Goal: Use online tool/utility: Utilize a website feature to perform a specific function

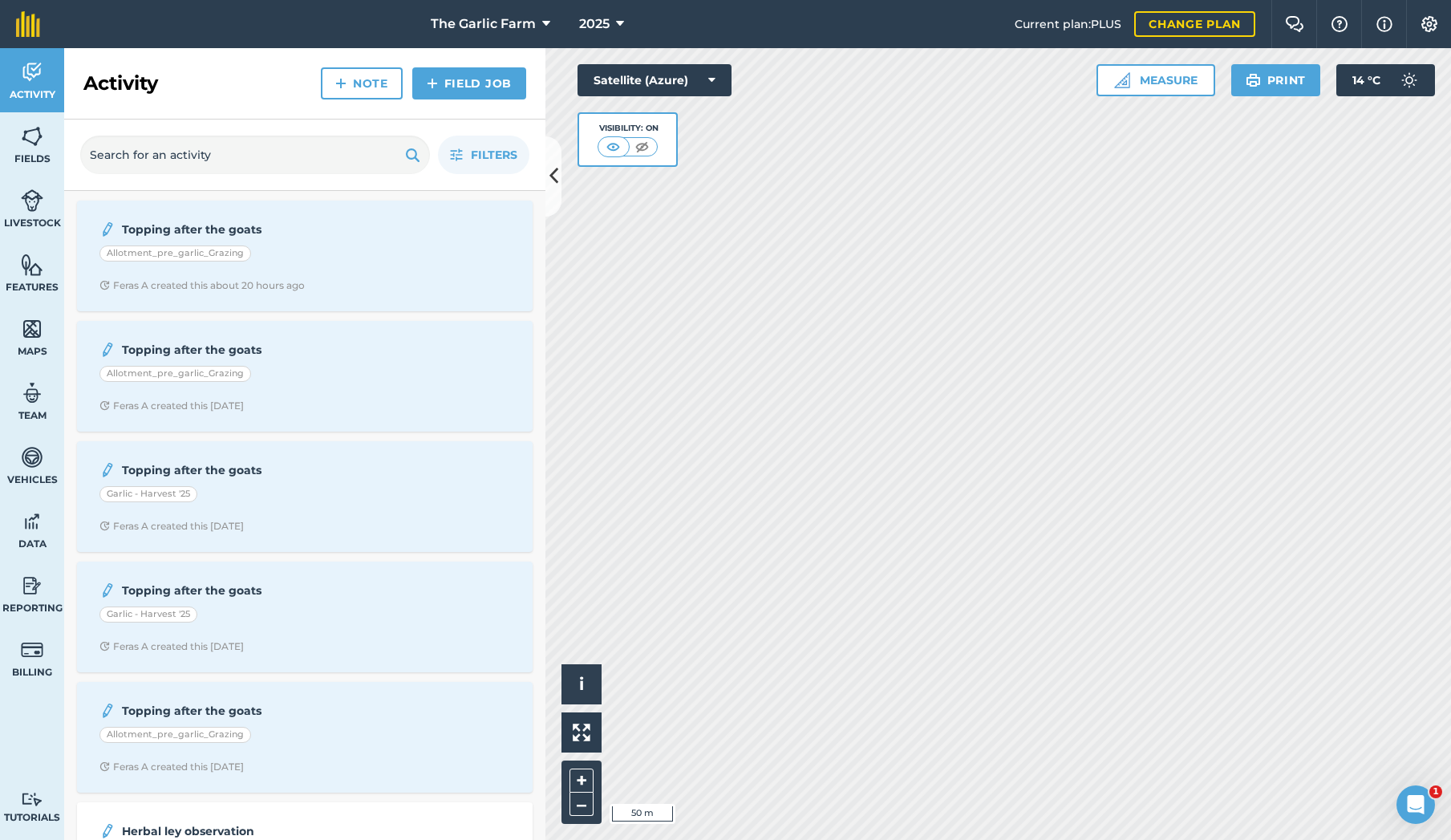
click at [38, 150] on link "Fields" at bounding box center [31, 144] width 64 height 64
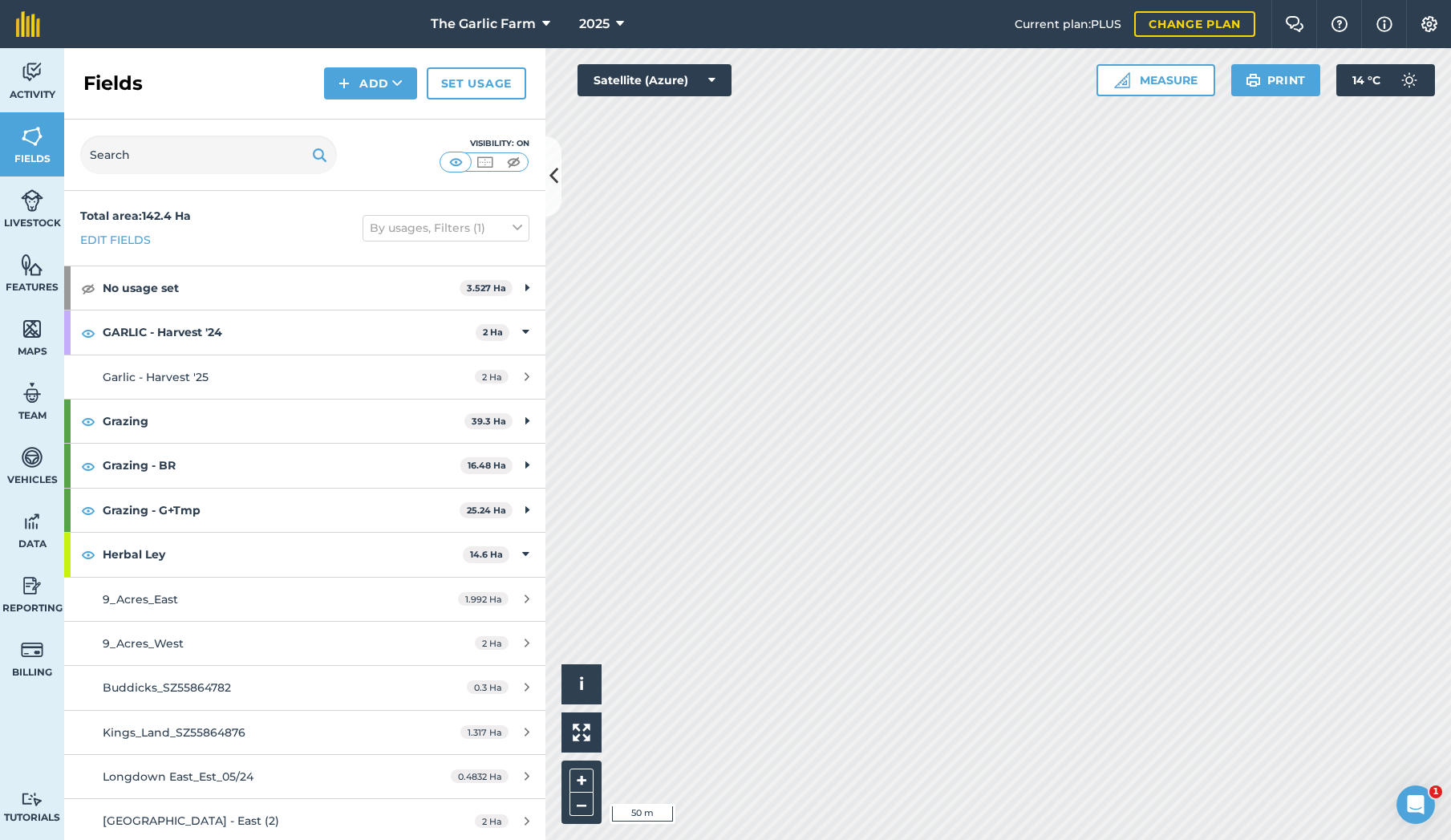
click at [31, 273] on img at bounding box center [32, 264] width 23 height 24
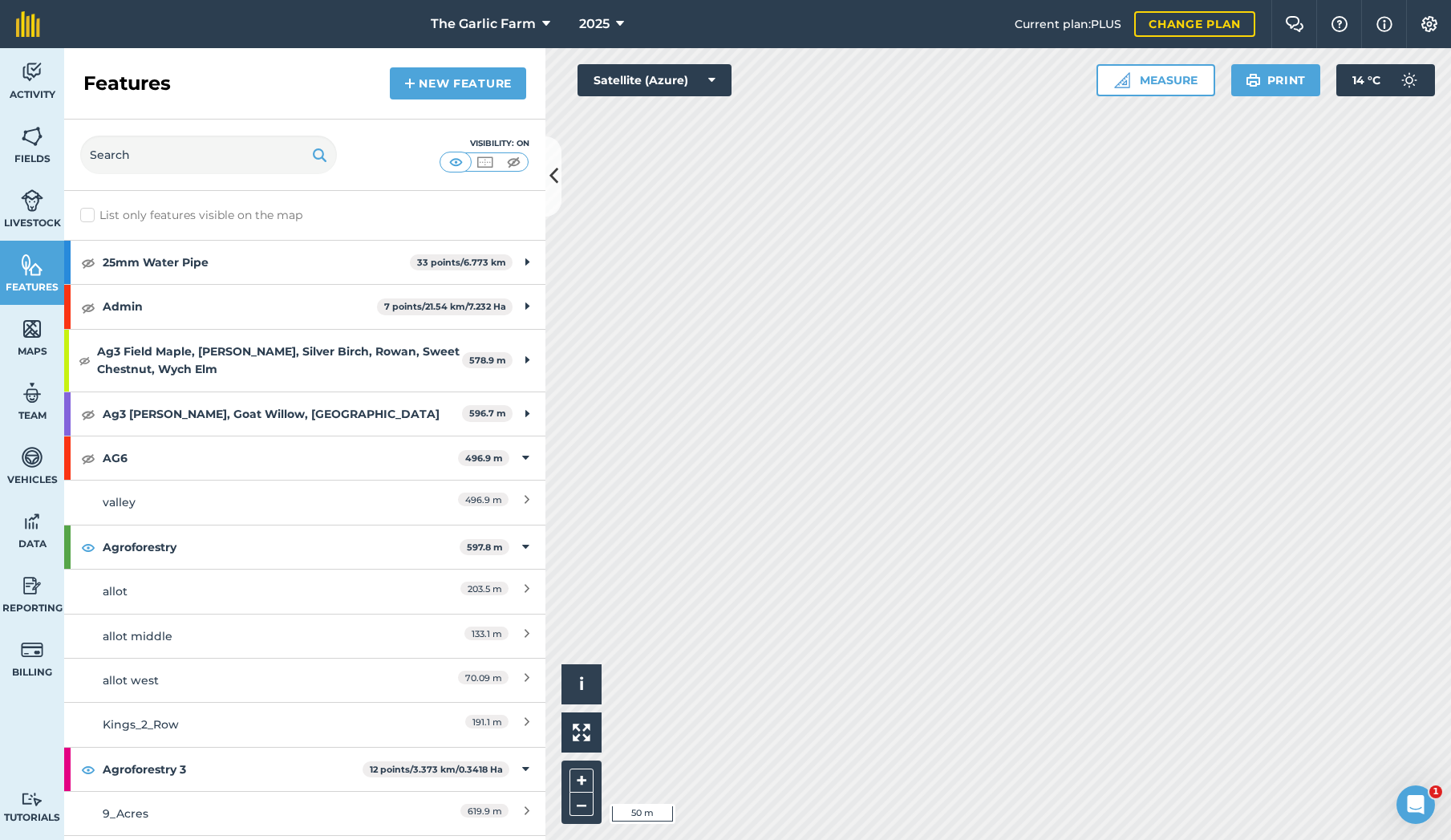
click at [516, 161] on img at bounding box center [514, 162] width 20 height 16
click at [39, 144] on img at bounding box center [32, 136] width 23 height 24
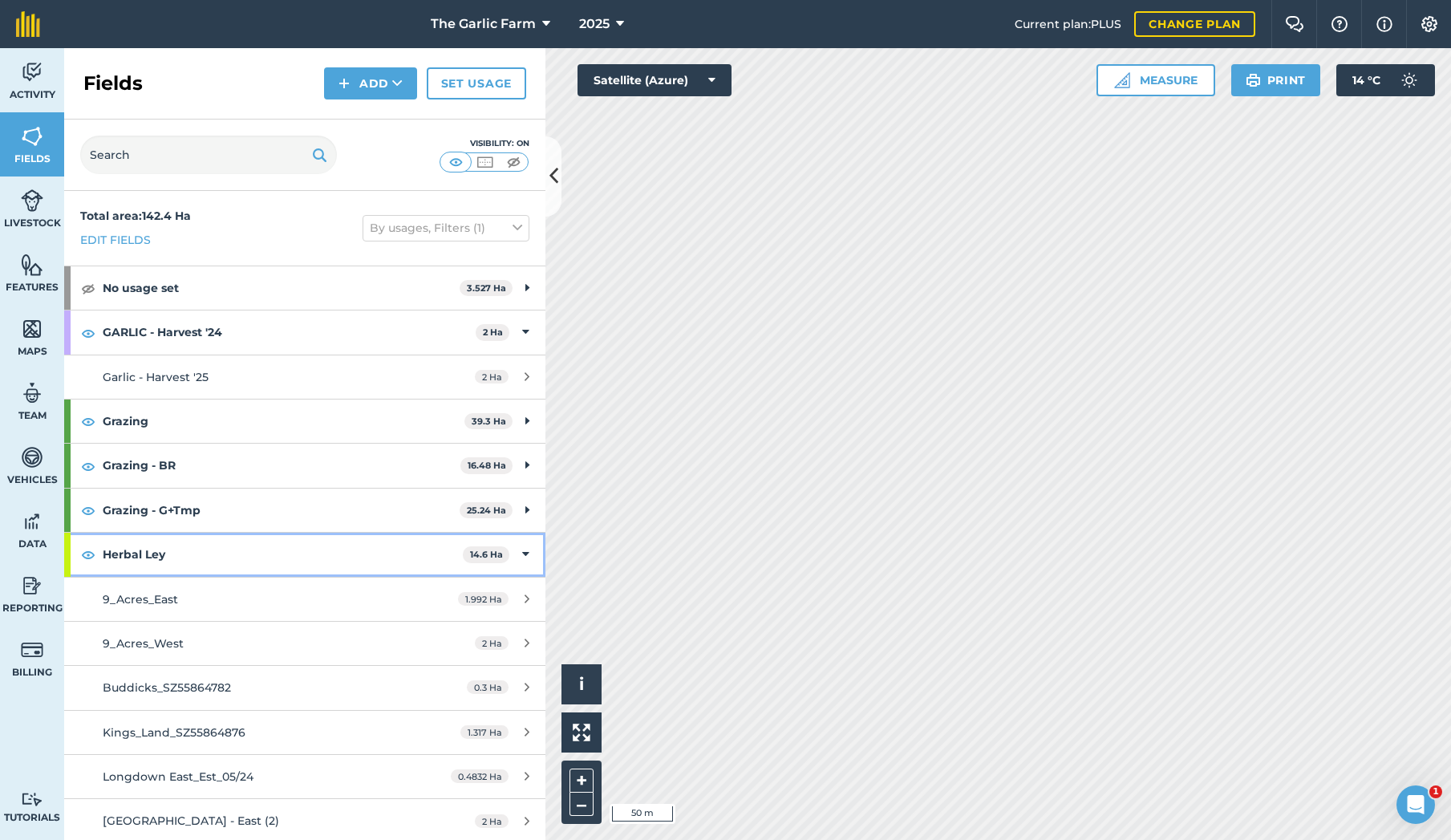
click at [523, 550] on icon at bounding box center [526, 554] width 8 height 18
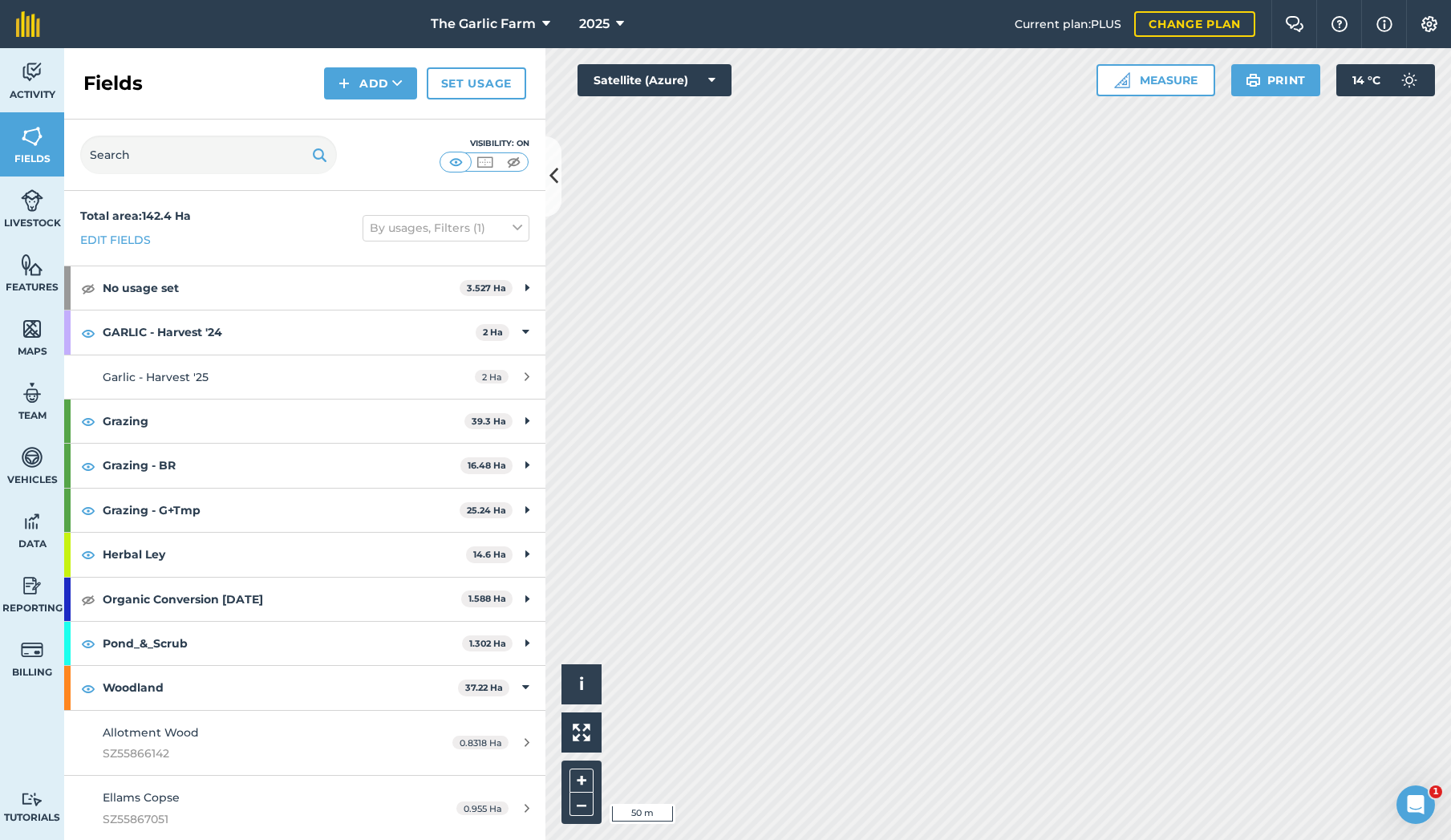
click at [511, 168] on img at bounding box center [514, 162] width 20 height 16
click at [455, 165] on img at bounding box center [455, 162] width 20 height 16
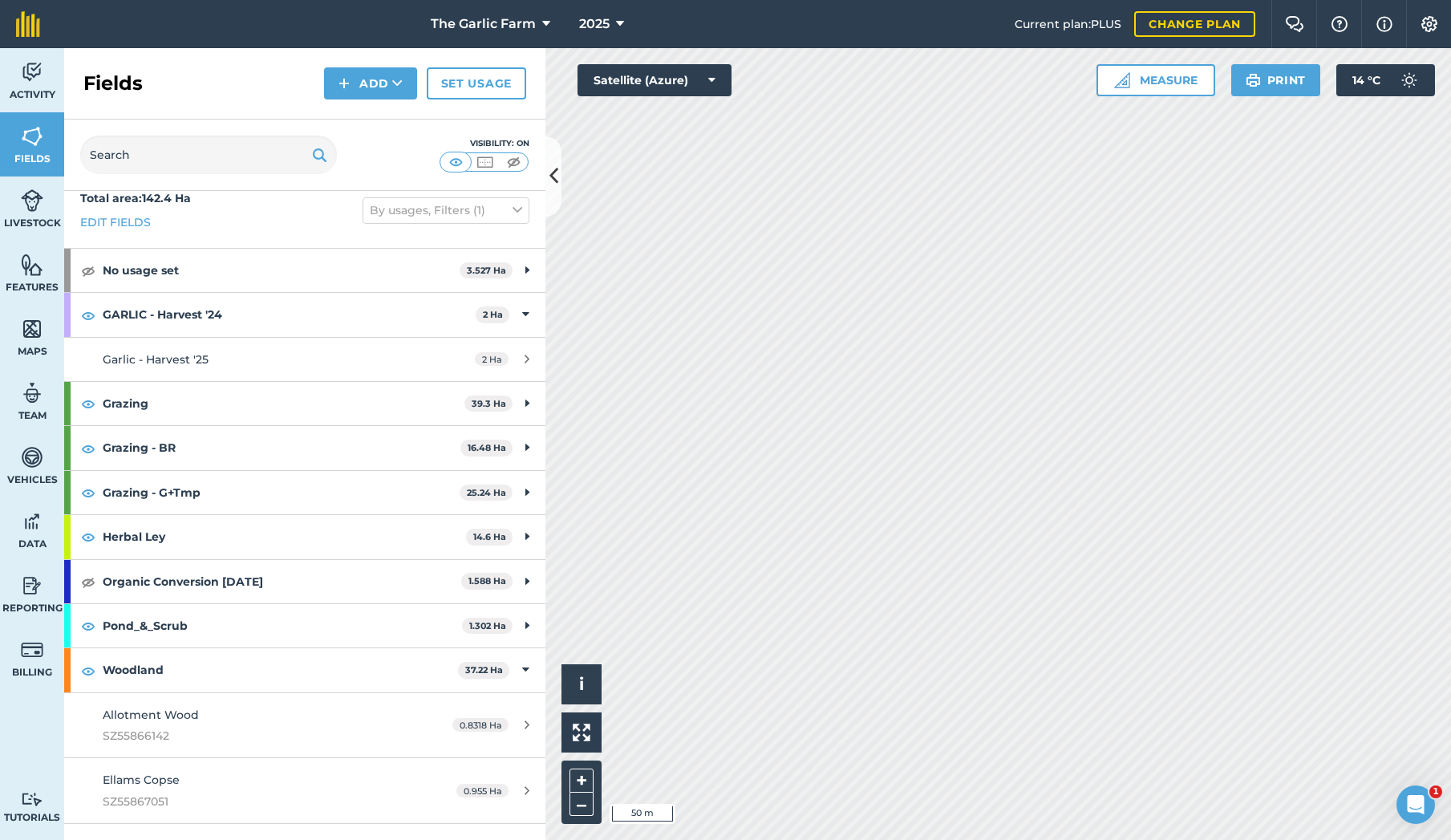
scroll to position [44, 0]
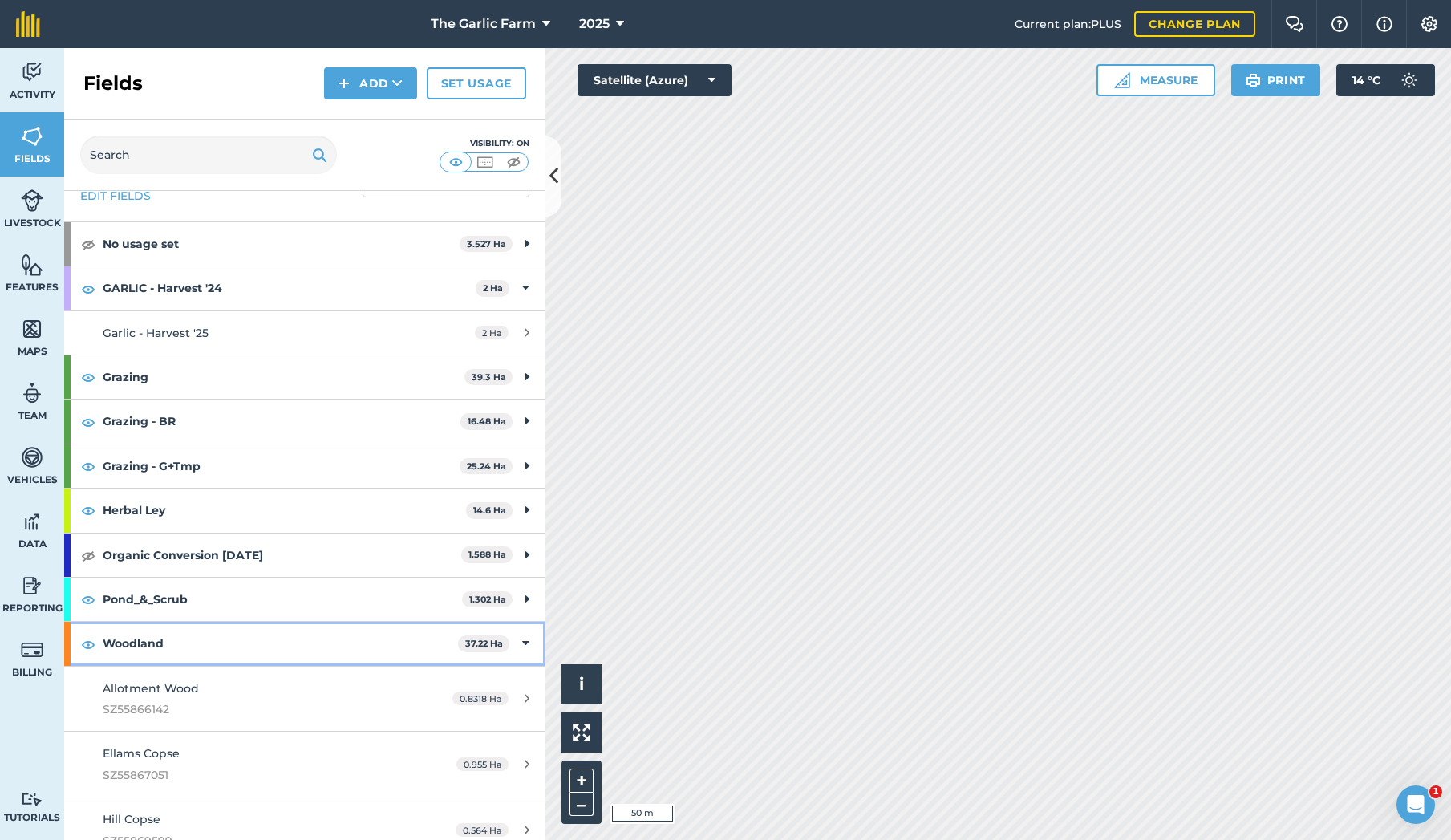
click at [82, 637] on img at bounding box center [88, 644] width 14 height 19
click at [86, 591] on img at bounding box center [88, 599] width 14 height 19
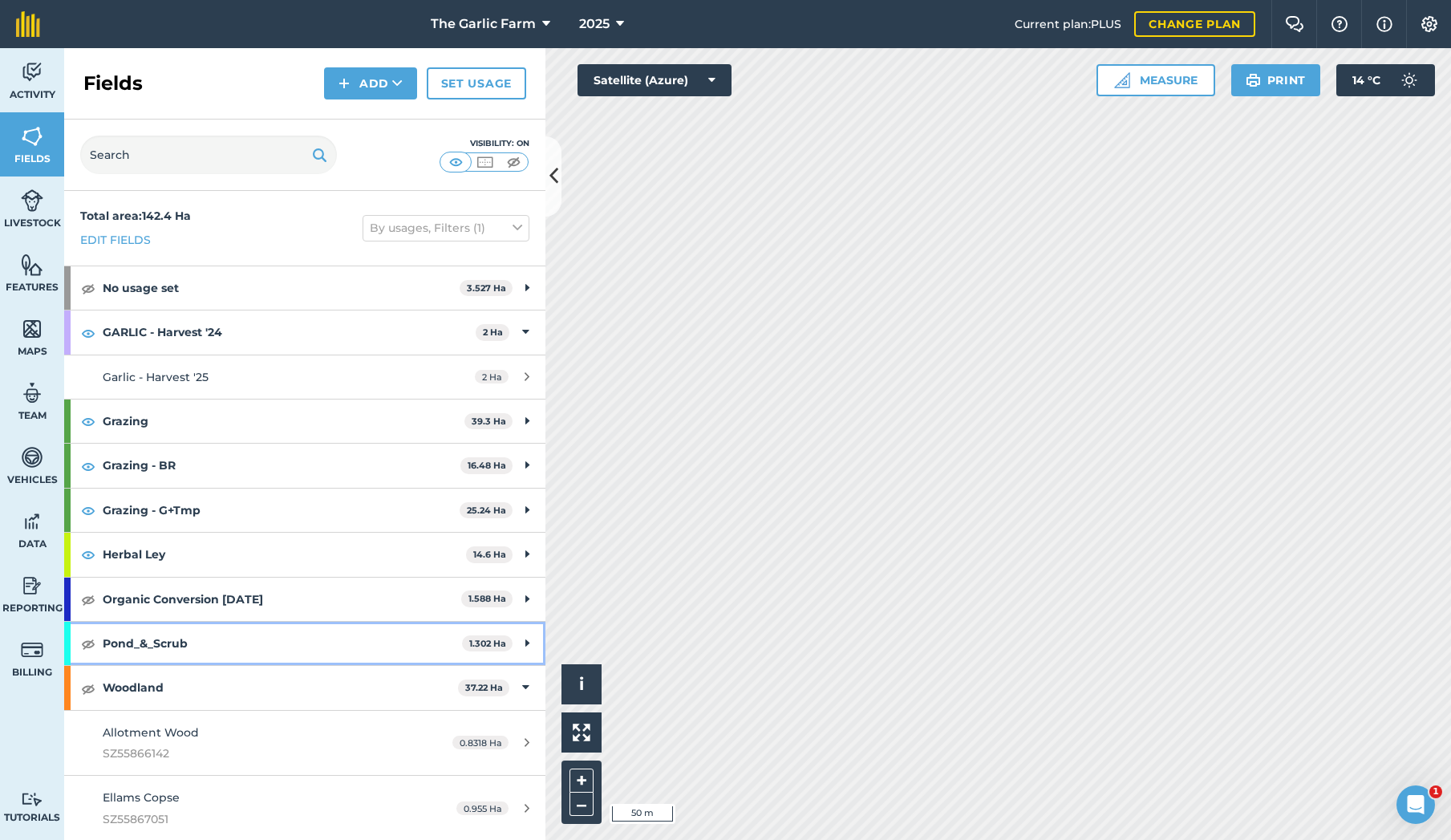
scroll to position [0, 0]
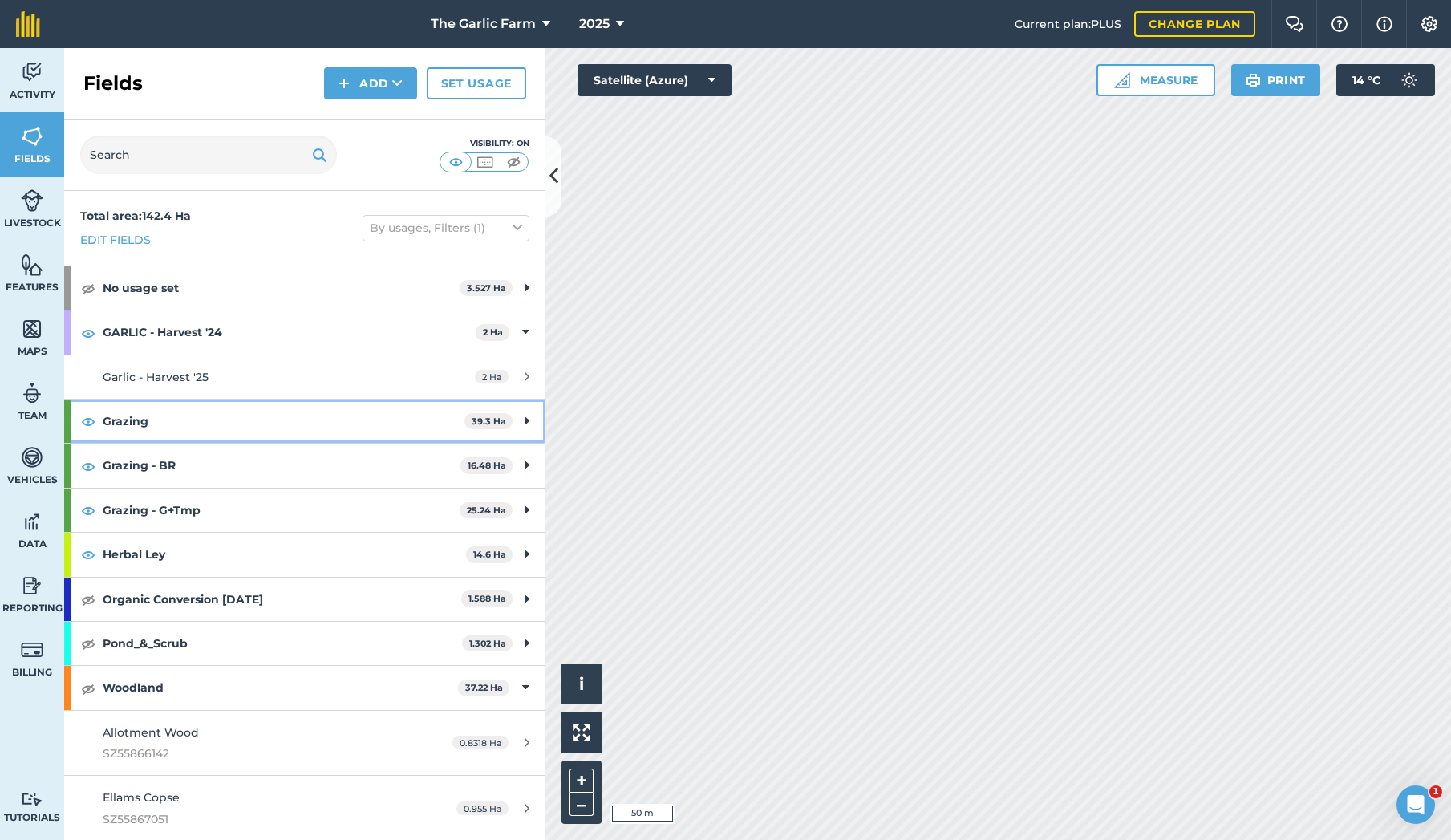
click at [86, 419] on img at bounding box center [88, 421] width 14 height 19
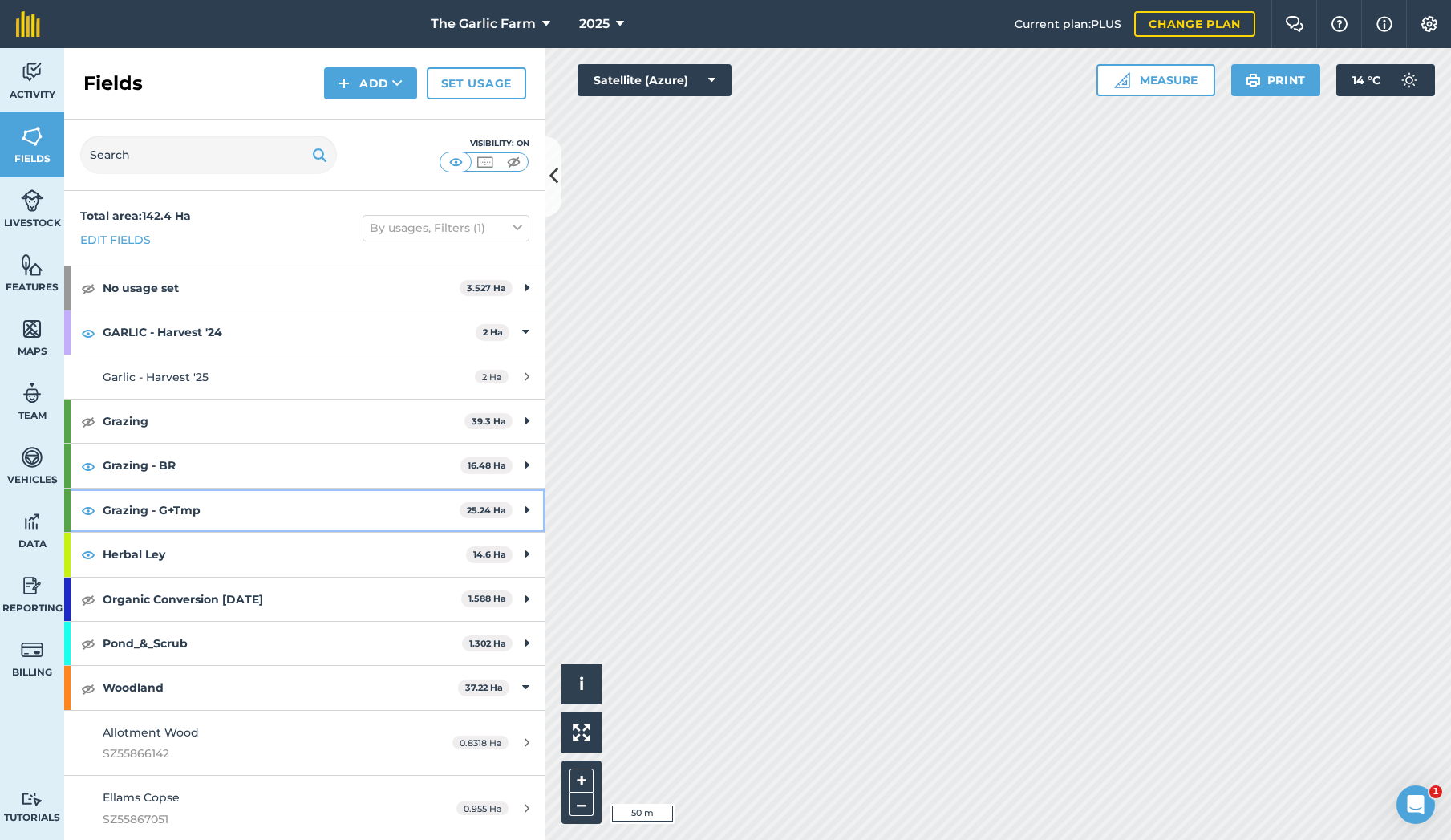
click at [83, 506] on img at bounding box center [88, 510] width 14 height 19
click at [708, 78] on button "Satellite (Azure)" at bounding box center [655, 80] width 154 height 32
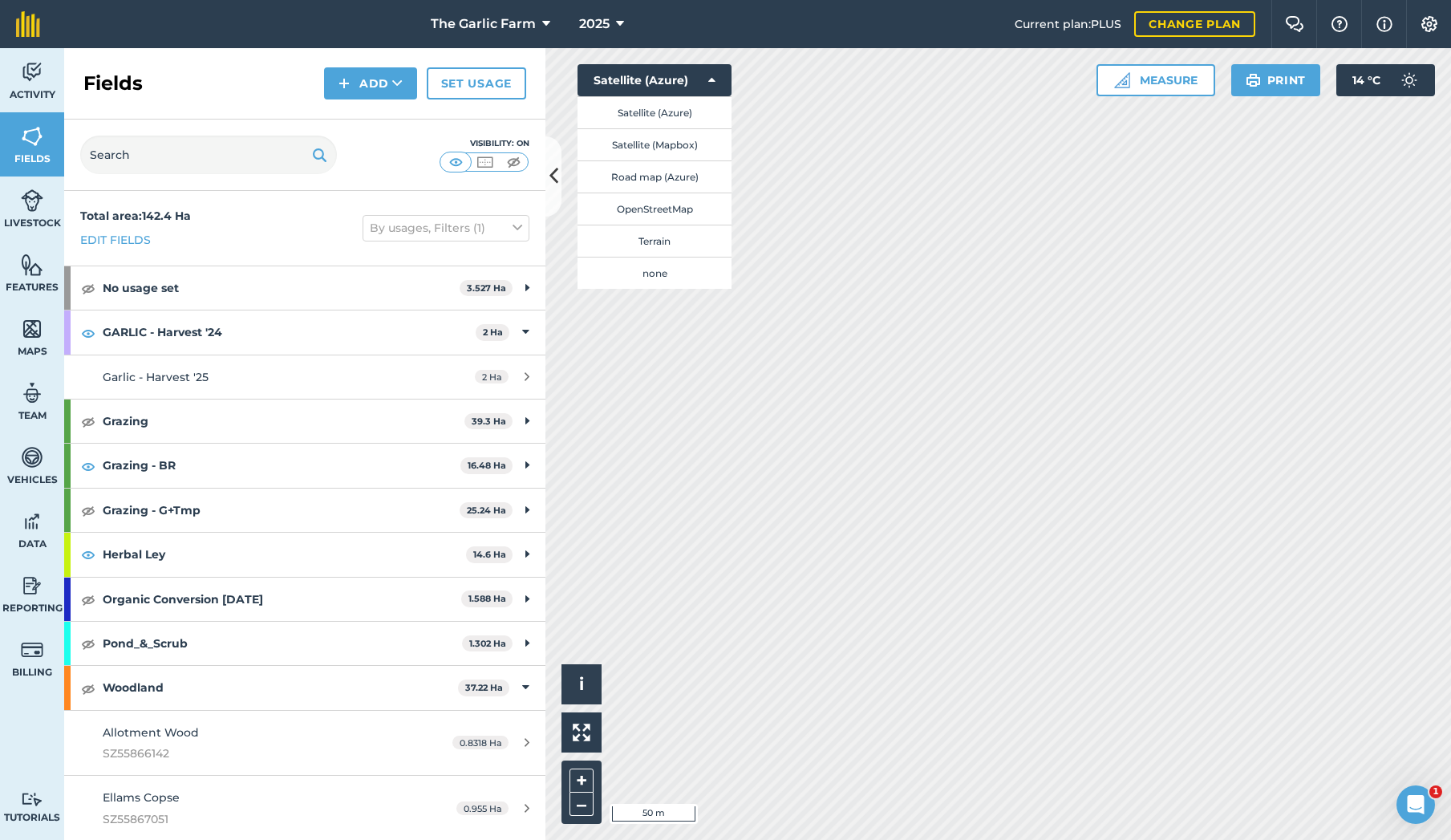
click at [657, 170] on button "Road map (Azure)" at bounding box center [655, 176] width 154 height 32
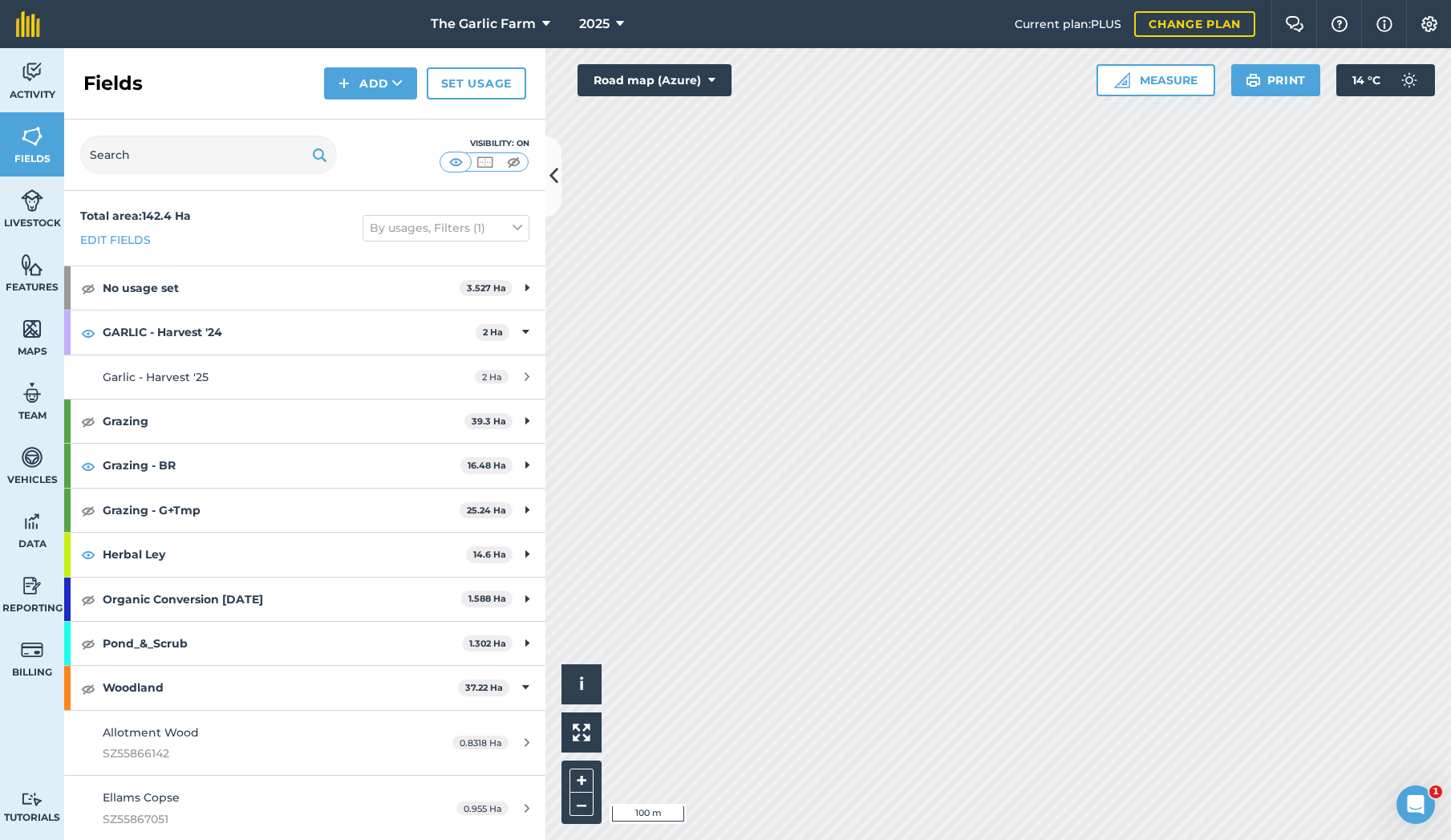
click at [1147, 77] on button "Measure" at bounding box center [1156, 80] width 119 height 32
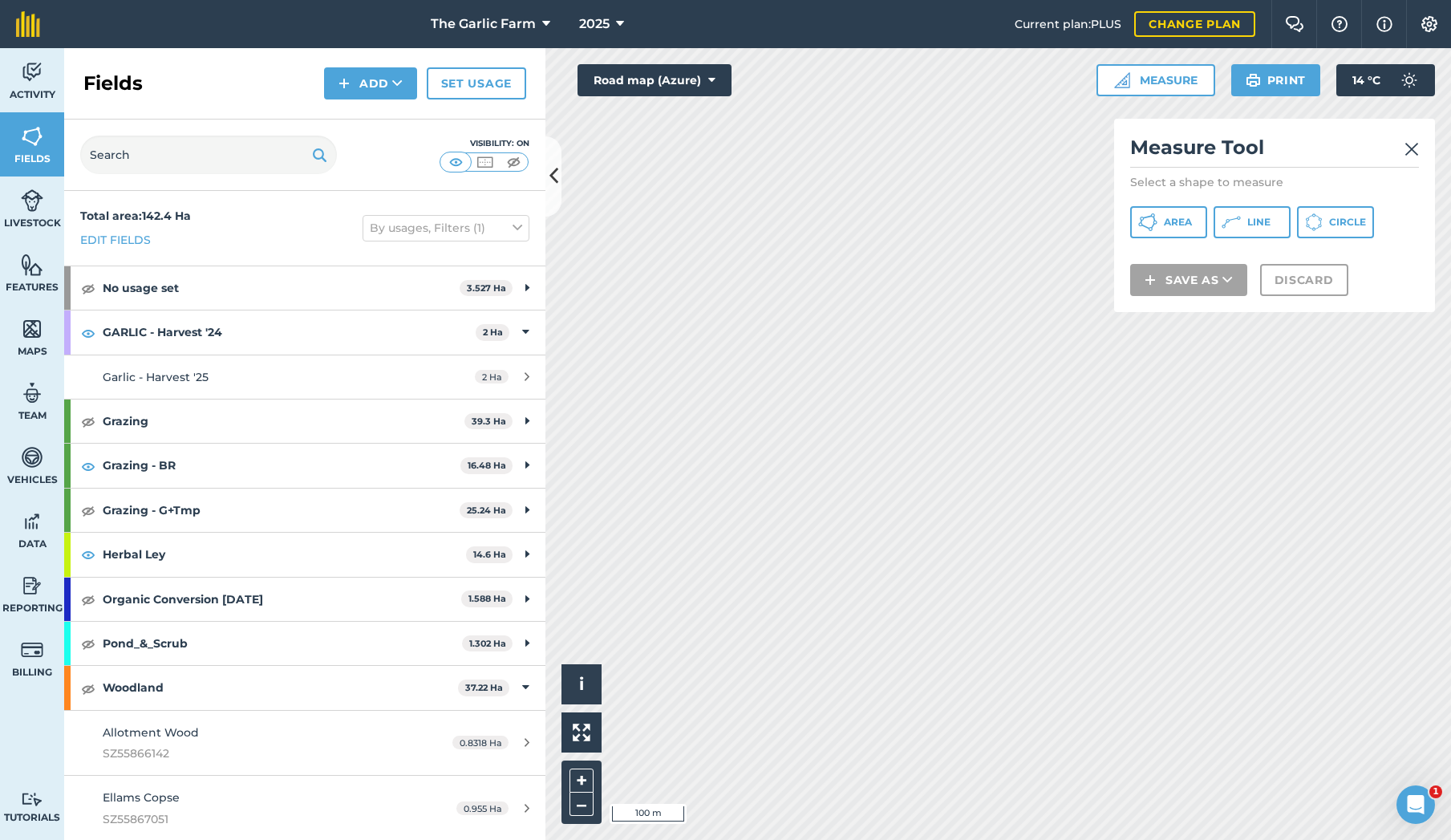
click at [1237, 219] on icon at bounding box center [1231, 222] width 19 height 19
click at [1410, 148] on img at bounding box center [1411, 150] width 14 height 19
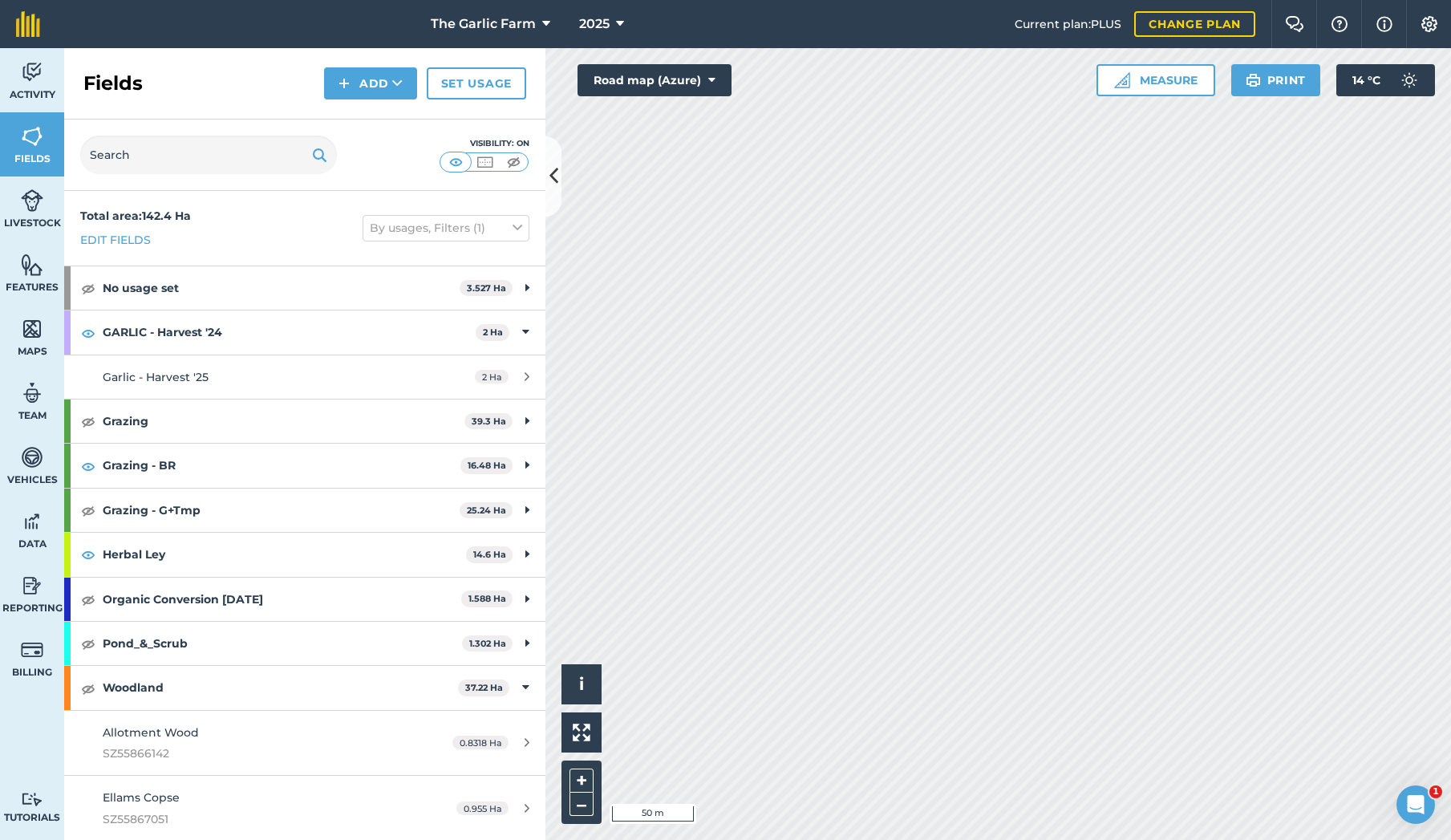
click at [1137, 79] on button "Measure" at bounding box center [1156, 80] width 119 height 32
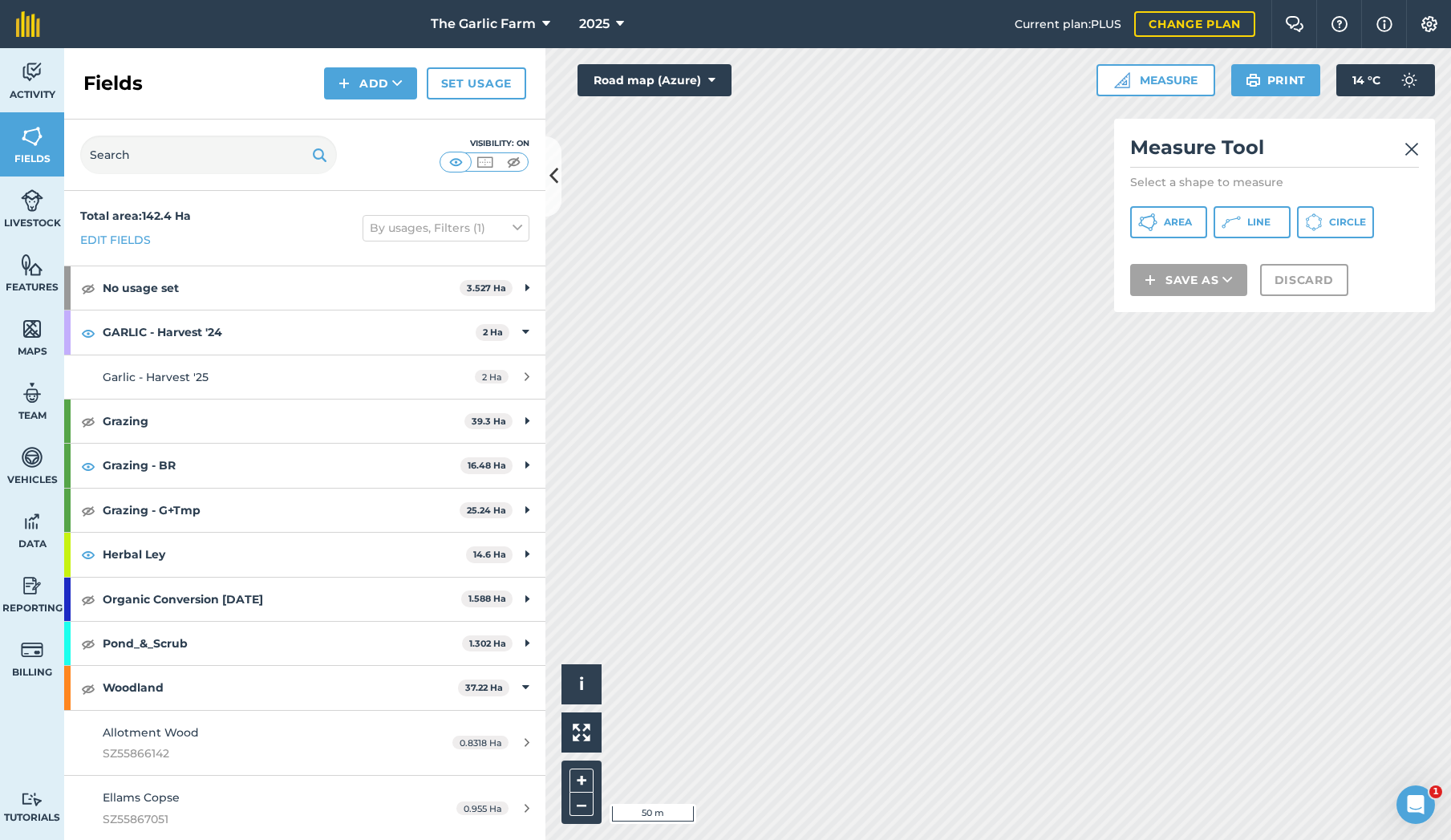
click at [663, 81] on button "Road map (Azure)" at bounding box center [655, 80] width 154 height 32
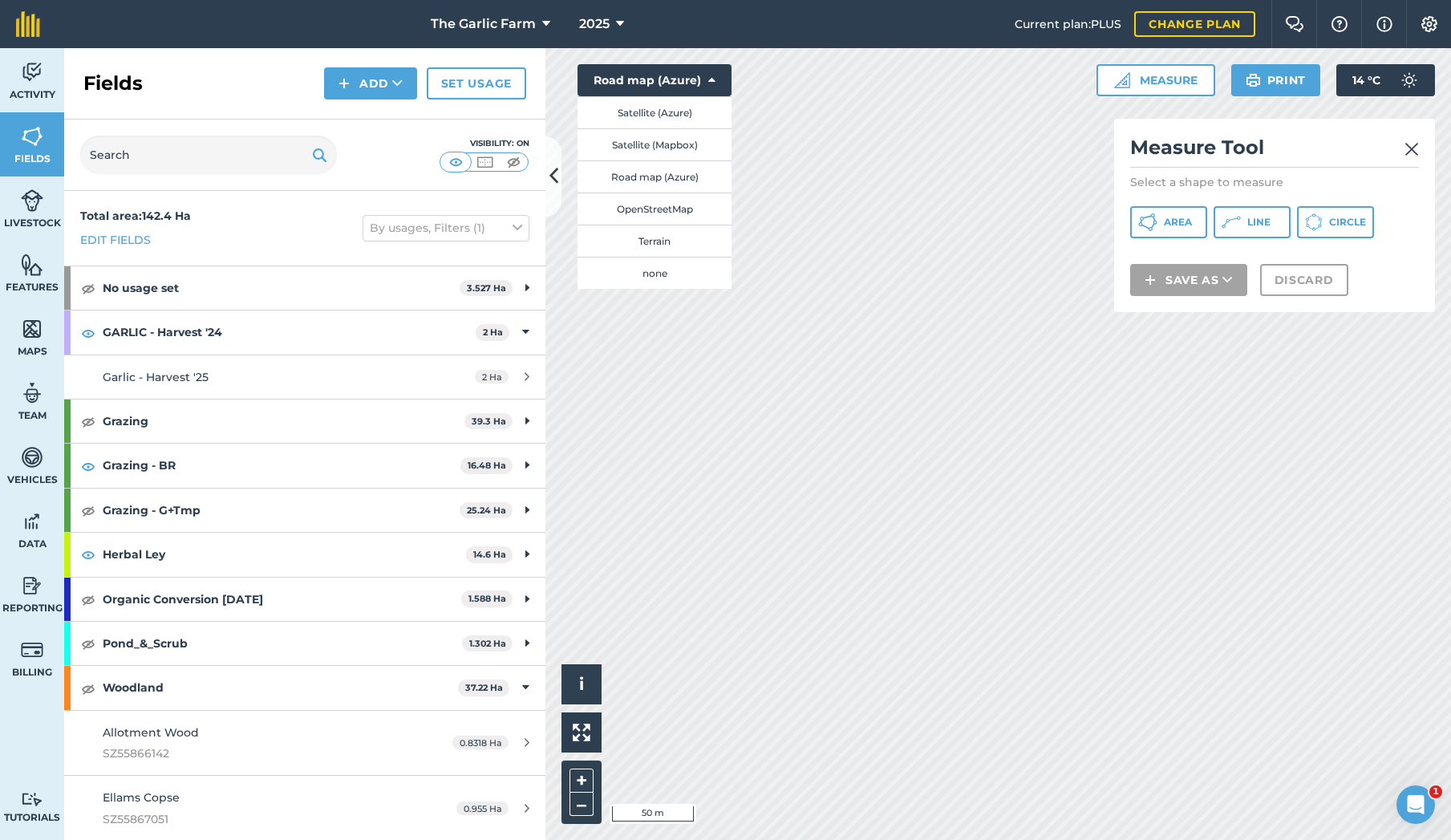
click at [655, 108] on button "Satellite (Azure)" at bounding box center [655, 112] width 154 height 32
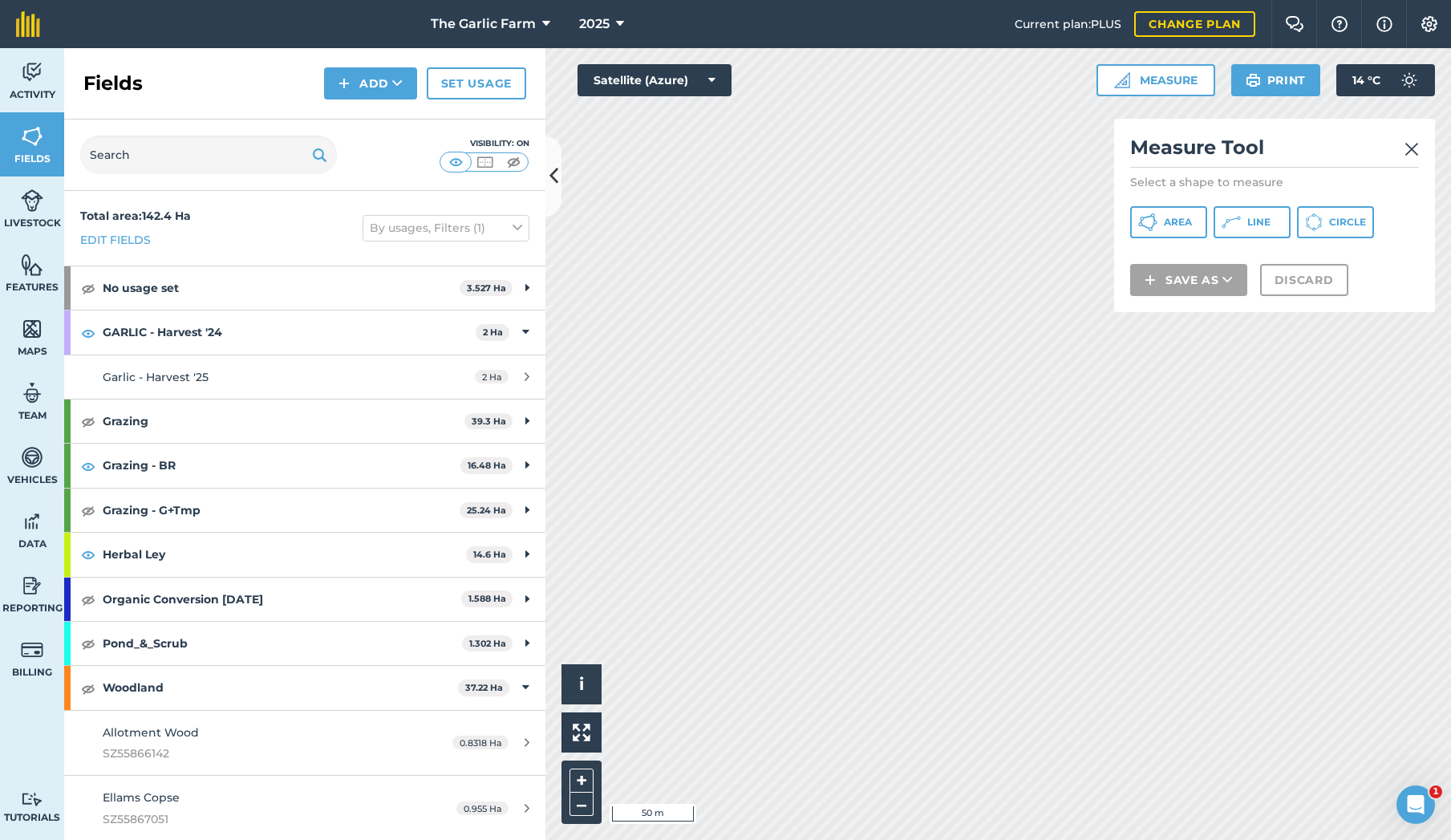
click at [1414, 146] on img at bounding box center [1411, 150] width 14 height 19
